Goal: Transaction & Acquisition: Purchase product/service

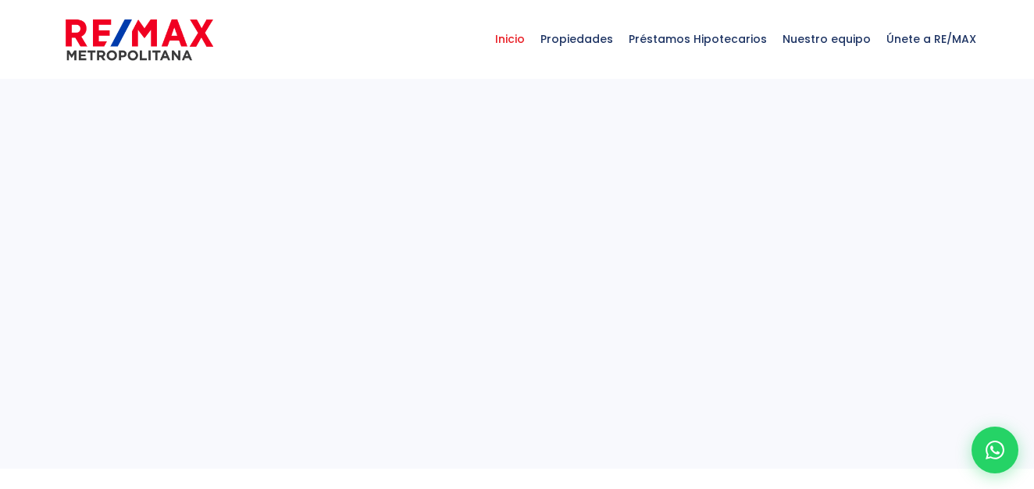
select select
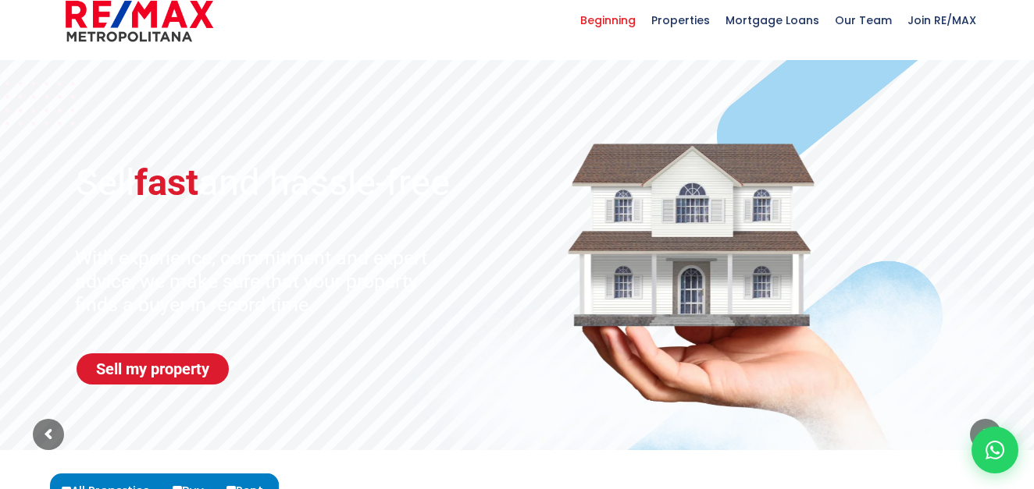
scroll to position [25, 0]
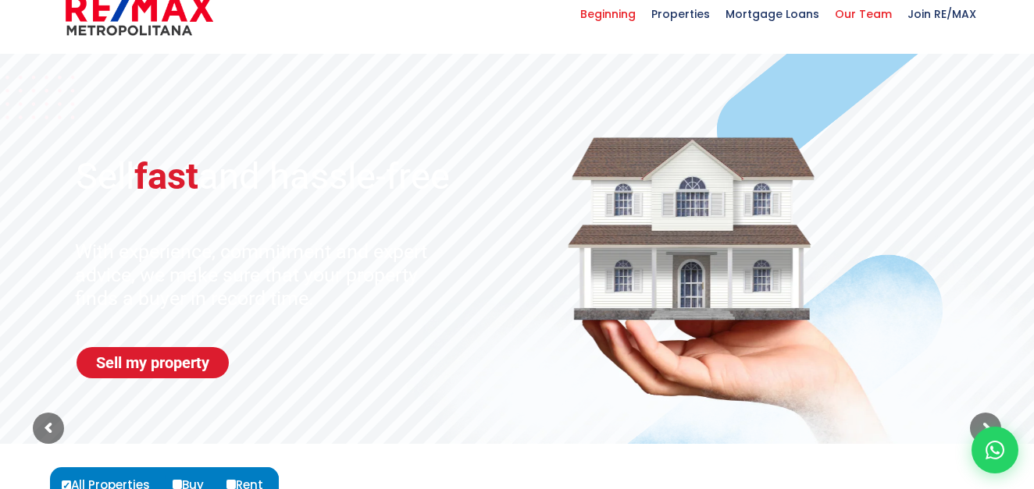
click at [872, 16] on span "Our Team" at bounding box center [863, 14] width 73 height 47
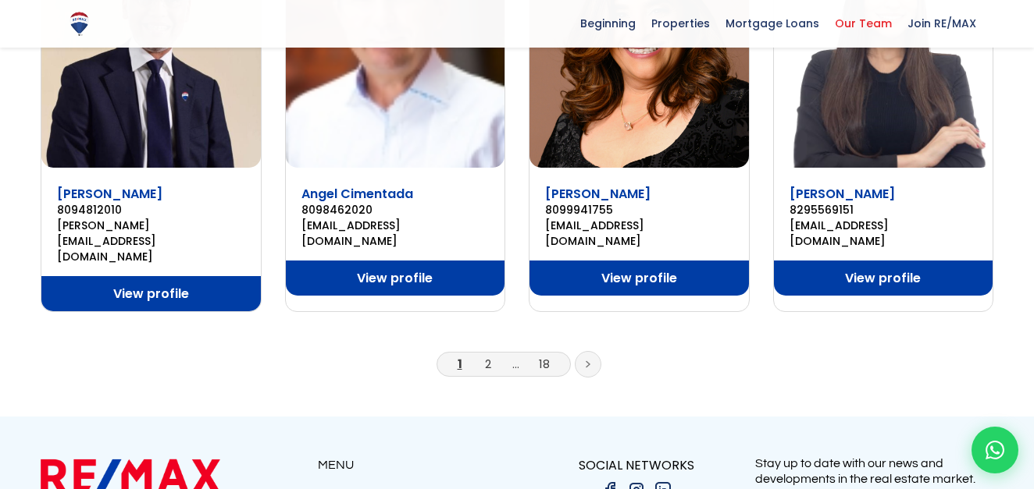
scroll to position [1259, 0]
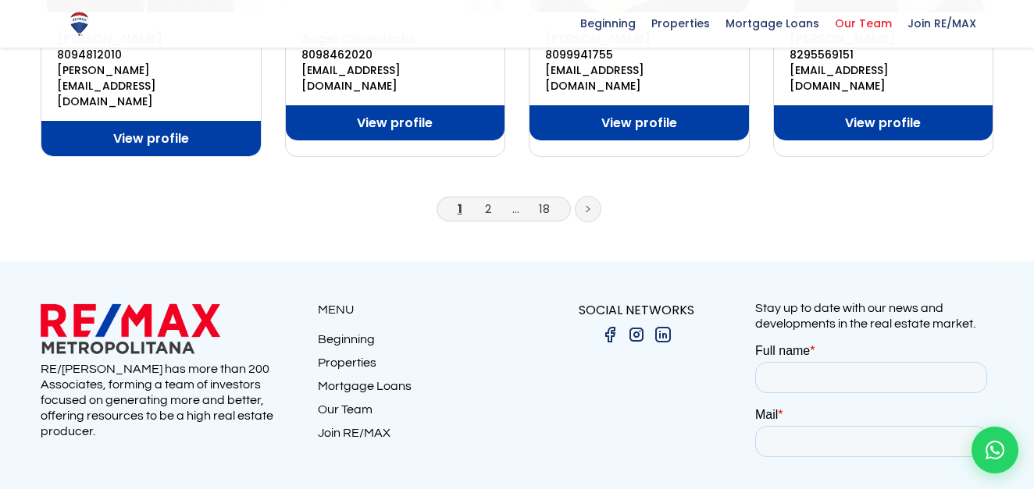
drag, startPoint x: 1038, startPoint y: 81, endPoint x: 206, endPoint y: 25, distance: 834.0
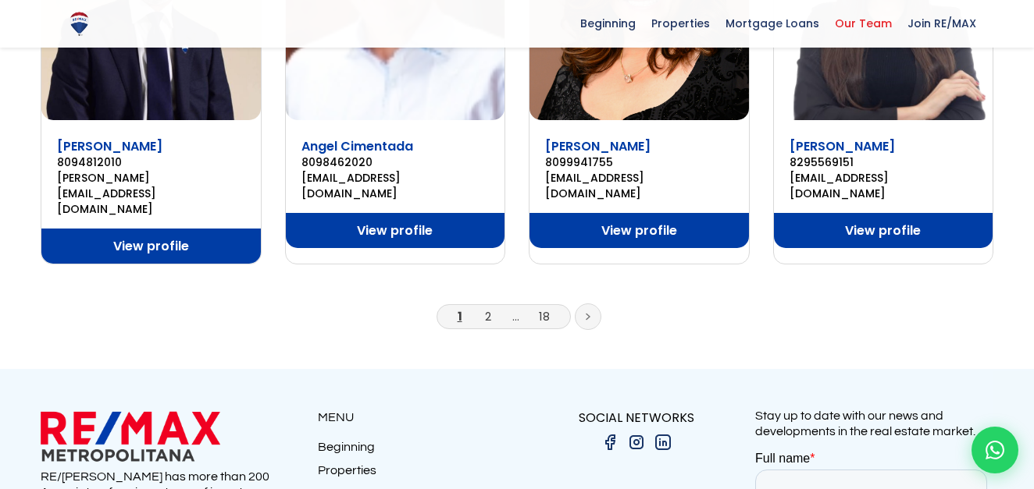
click at [351, 439] on link "Beginning" at bounding box center [417, 450] width 199 height 23
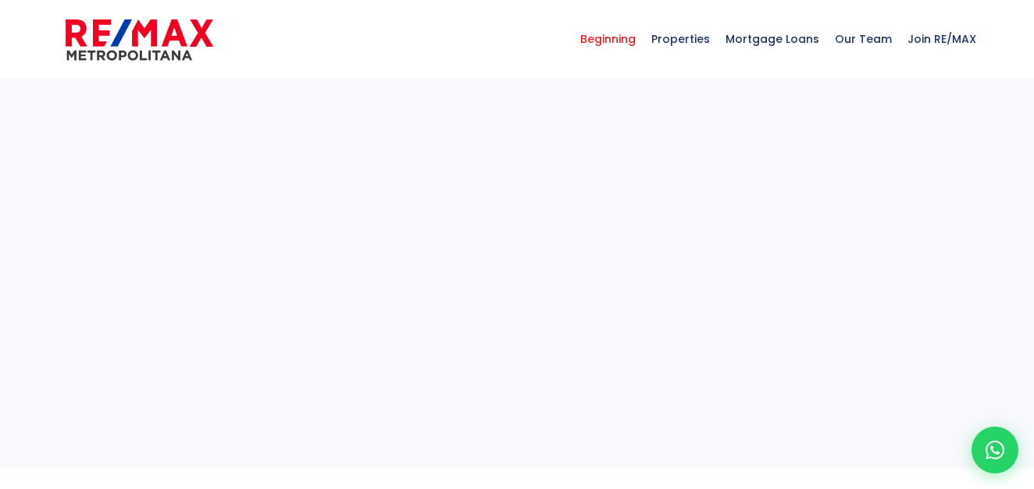
select select
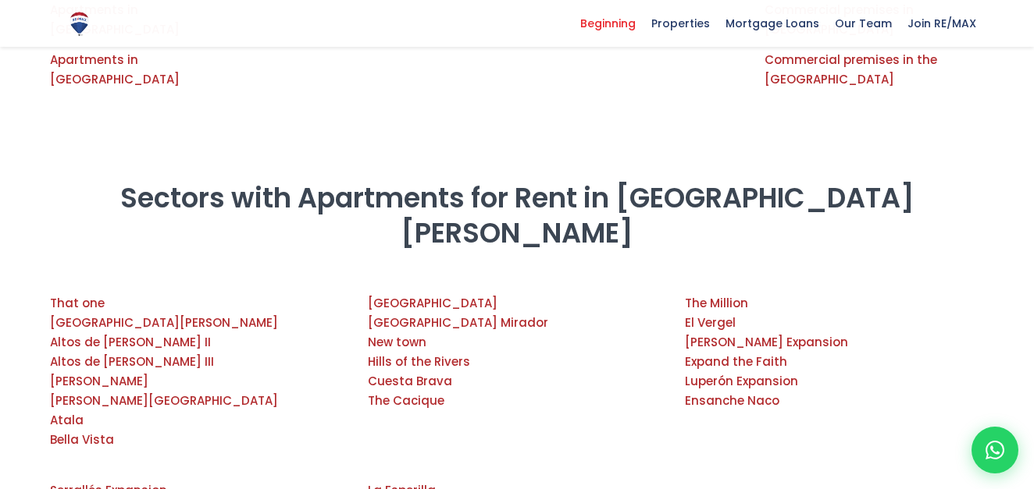
scroll to position [2016, 0]
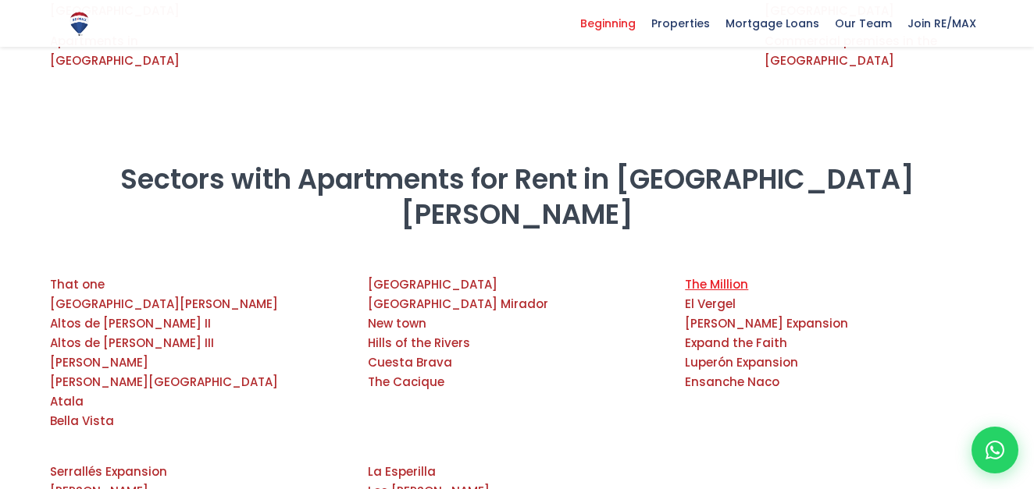
click at [715, 276] on link "The Million" at bounding box center [716, 284] width 63 height 16
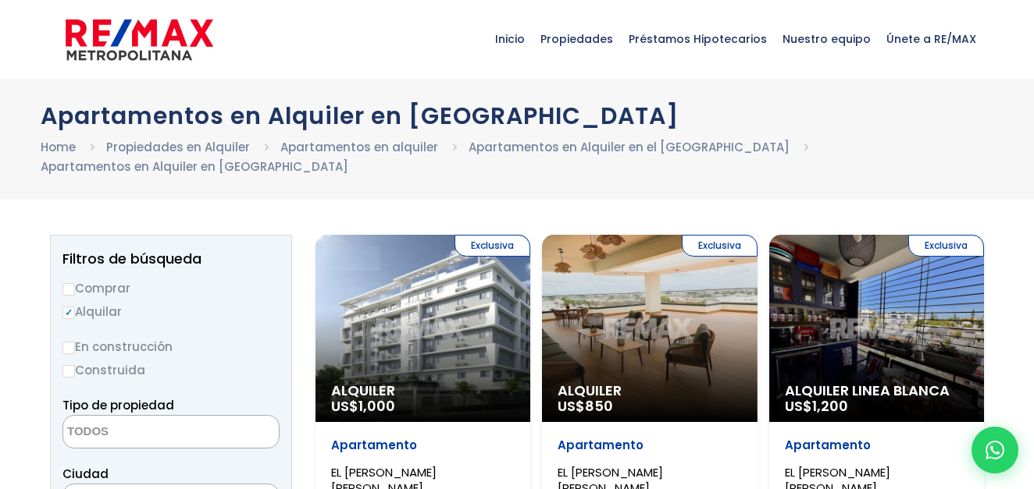
select select
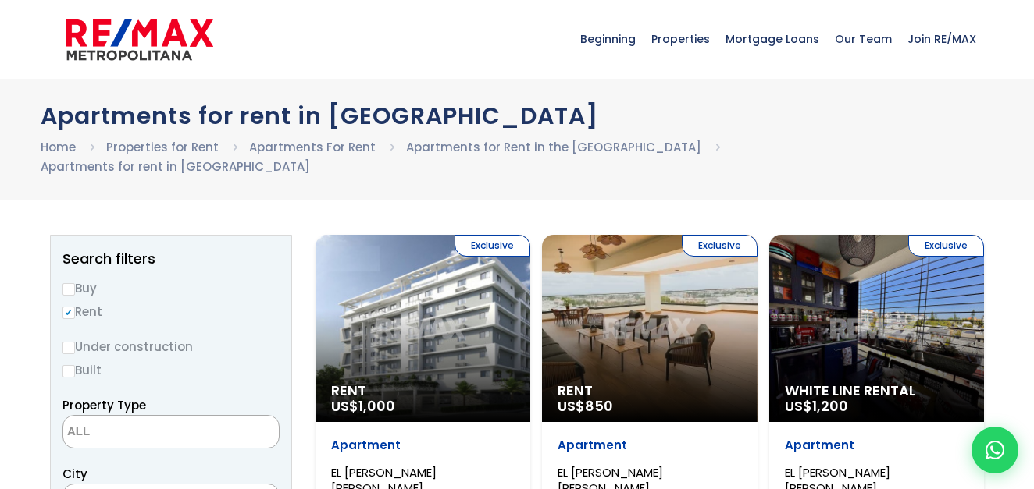
click at [73, 283] on input "Buy" at bounding box center [68, 289] width 12 height 12
radio input "true"
click at [75, 362] on font "Built" at bounding box center [88, 370] width 27 height 16
click at [0, 0] on input "Construida" at bounding box center [0, 0] width 0 height 0
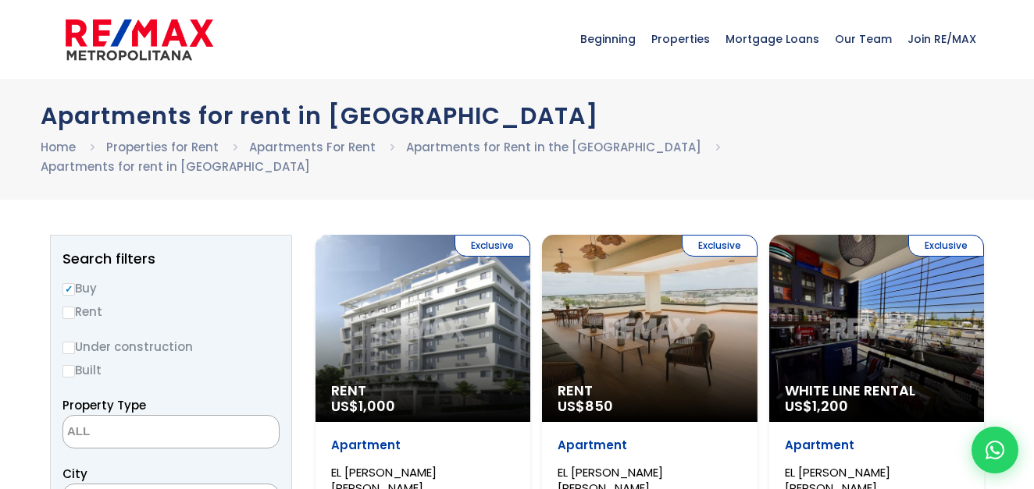
click at [64, 365] on input "Built" at bounding box center [68, 371] width 12 height 12
radio input "true"
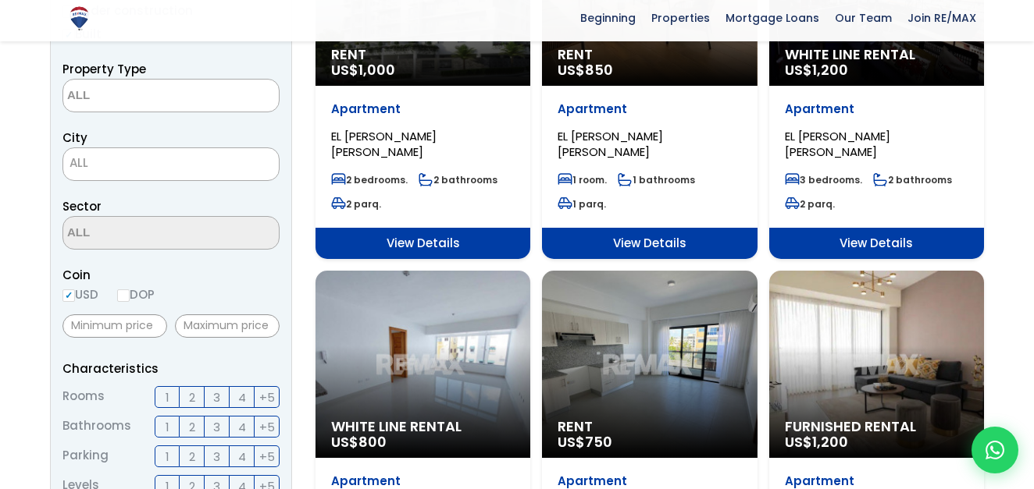
scroll to position [346, 0]
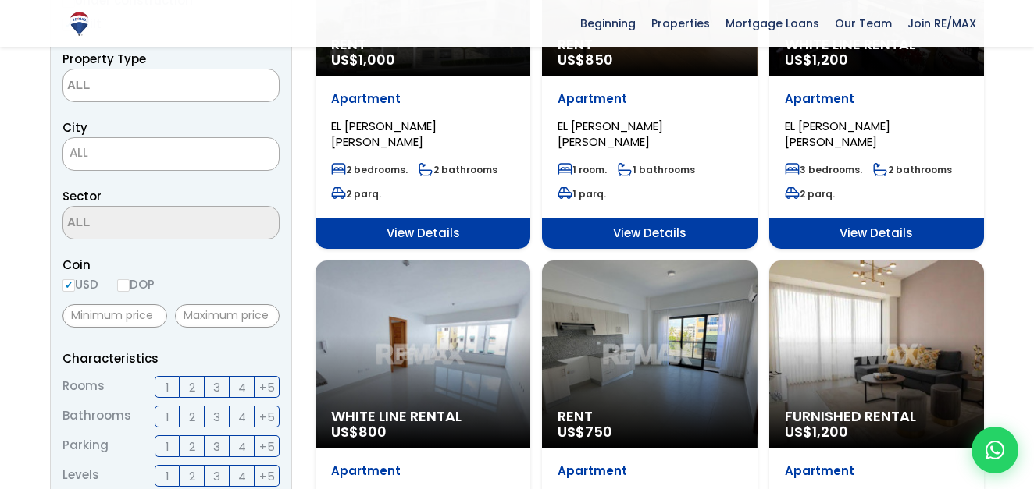
click at [190, 407] on span "2" at bounding box center [192, 417] width 6 height 20
click at [0, 0] on input "2" at bounding box center [0, 0] width 0 height 0
click at [194, 437] on span "2" at bounding box center [192, 447] width 6 height 20
click at [0, 0] on input "2" at bounding box center [0, 0] width 0 height 0
click at [194, 378] on span "2" at bounding box center [192, 388] width 6 height 20
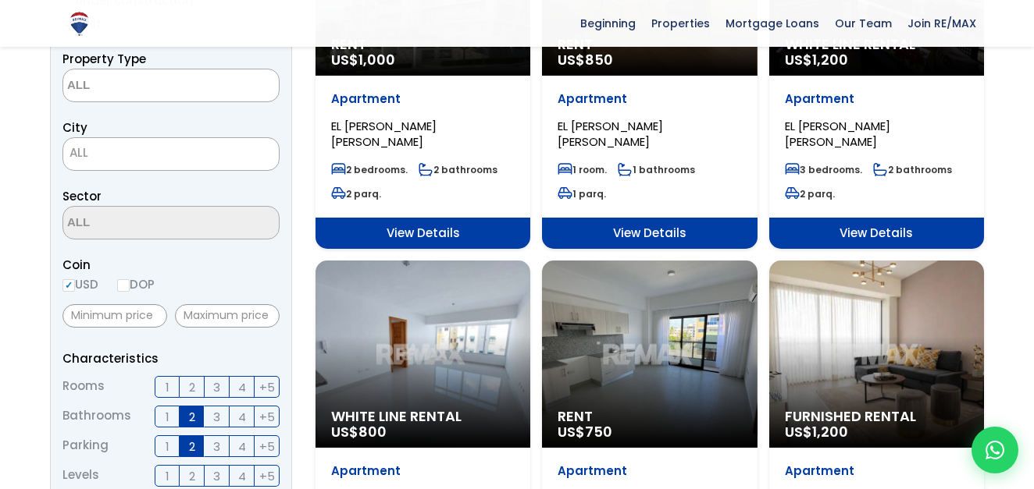
click at [0, 0] on input "2" at bounding box center [0, 0] width 0 height 0
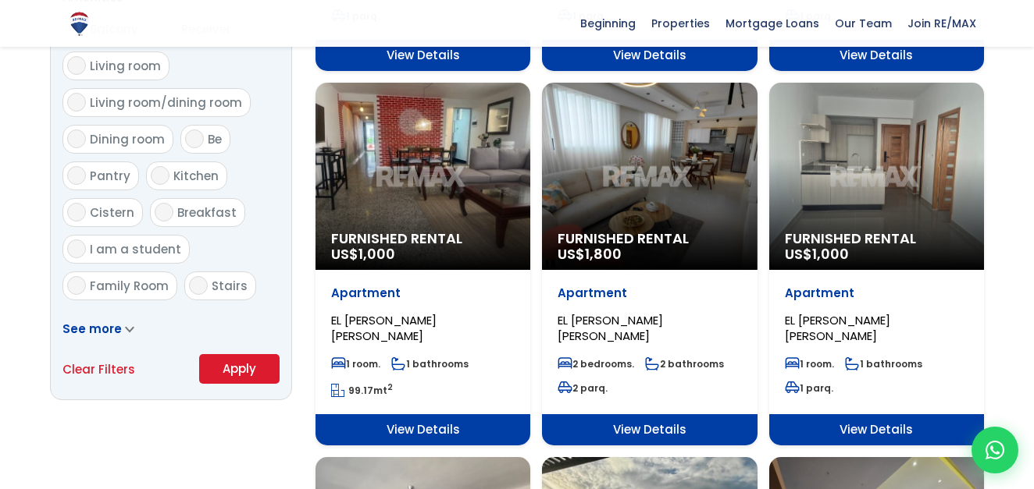
scroll to position [901, 0]
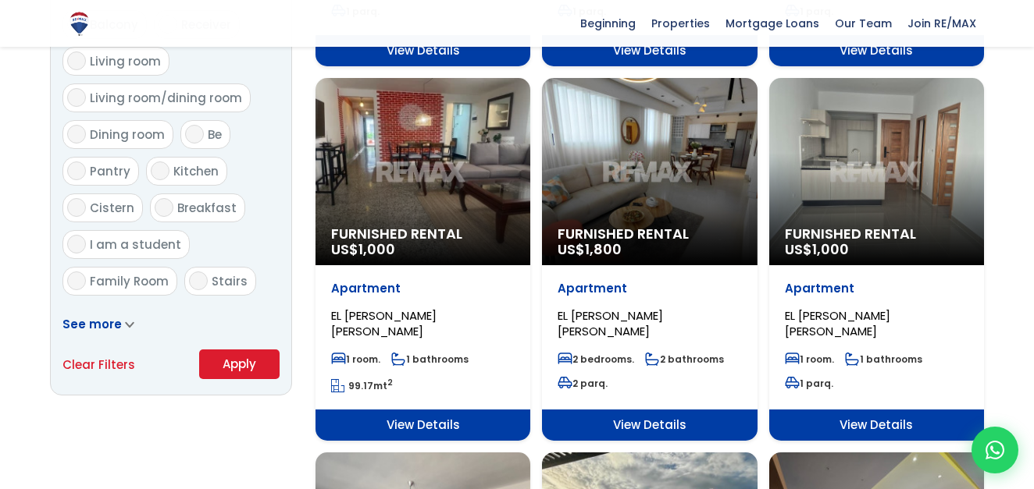
click at [259, 351] on button "Apply" at bounding box center [239, 365] width 80 height 30
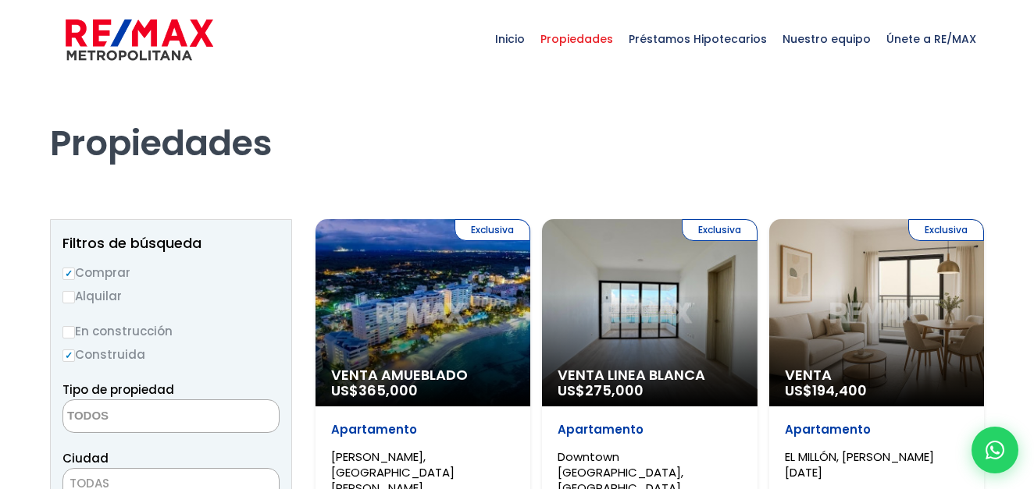
select select
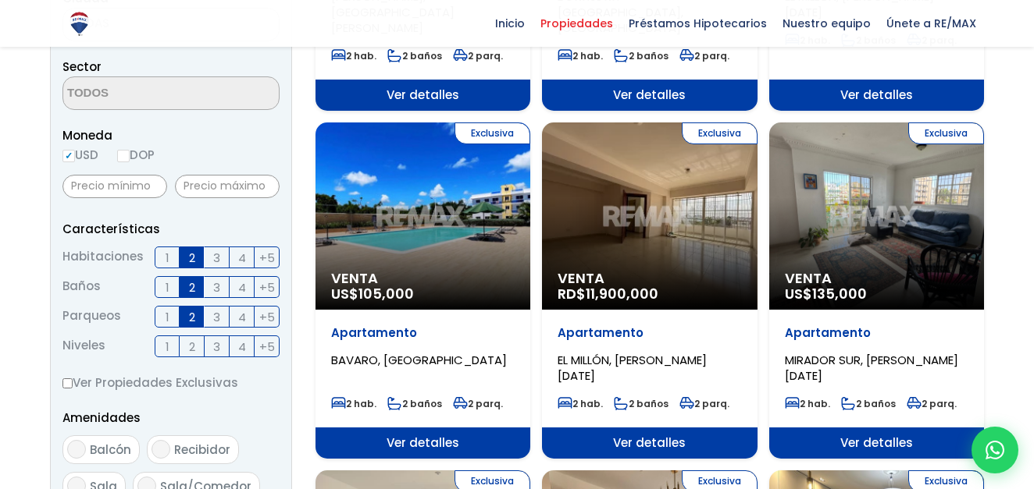
scroll to position [461, 0]
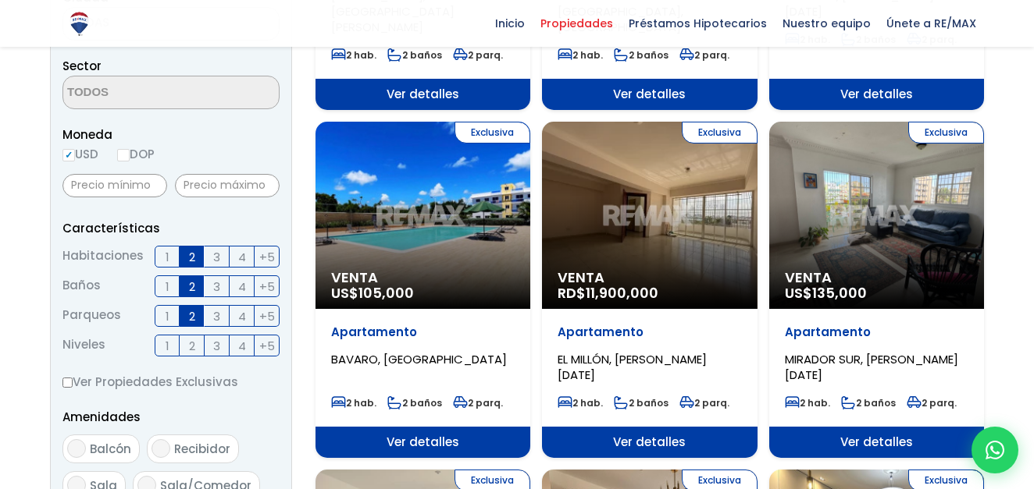
click at [696, 427] on span "Ver detalles" at bounding box center [649, 442] width 215 height 31
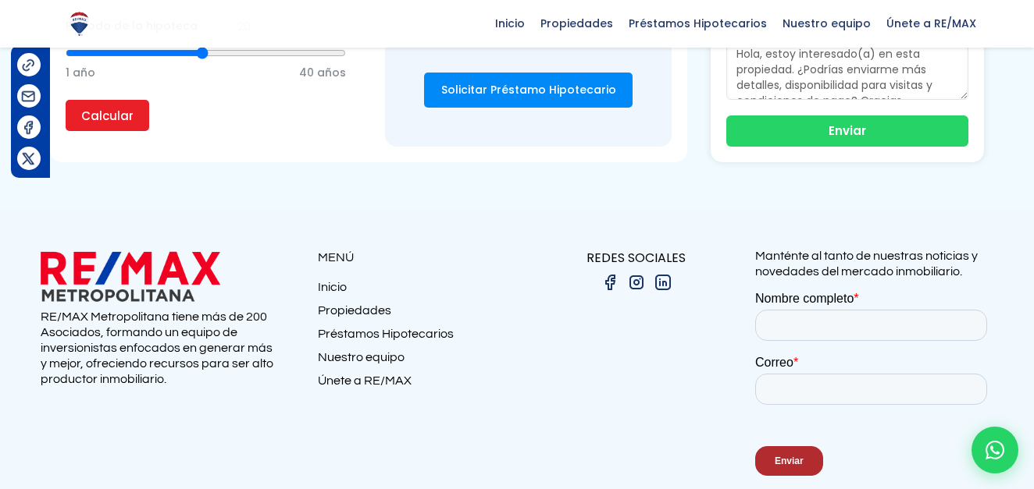
scroll to position [1703, 0]
